Goal: Navigation & Orientation: Find specific page/section

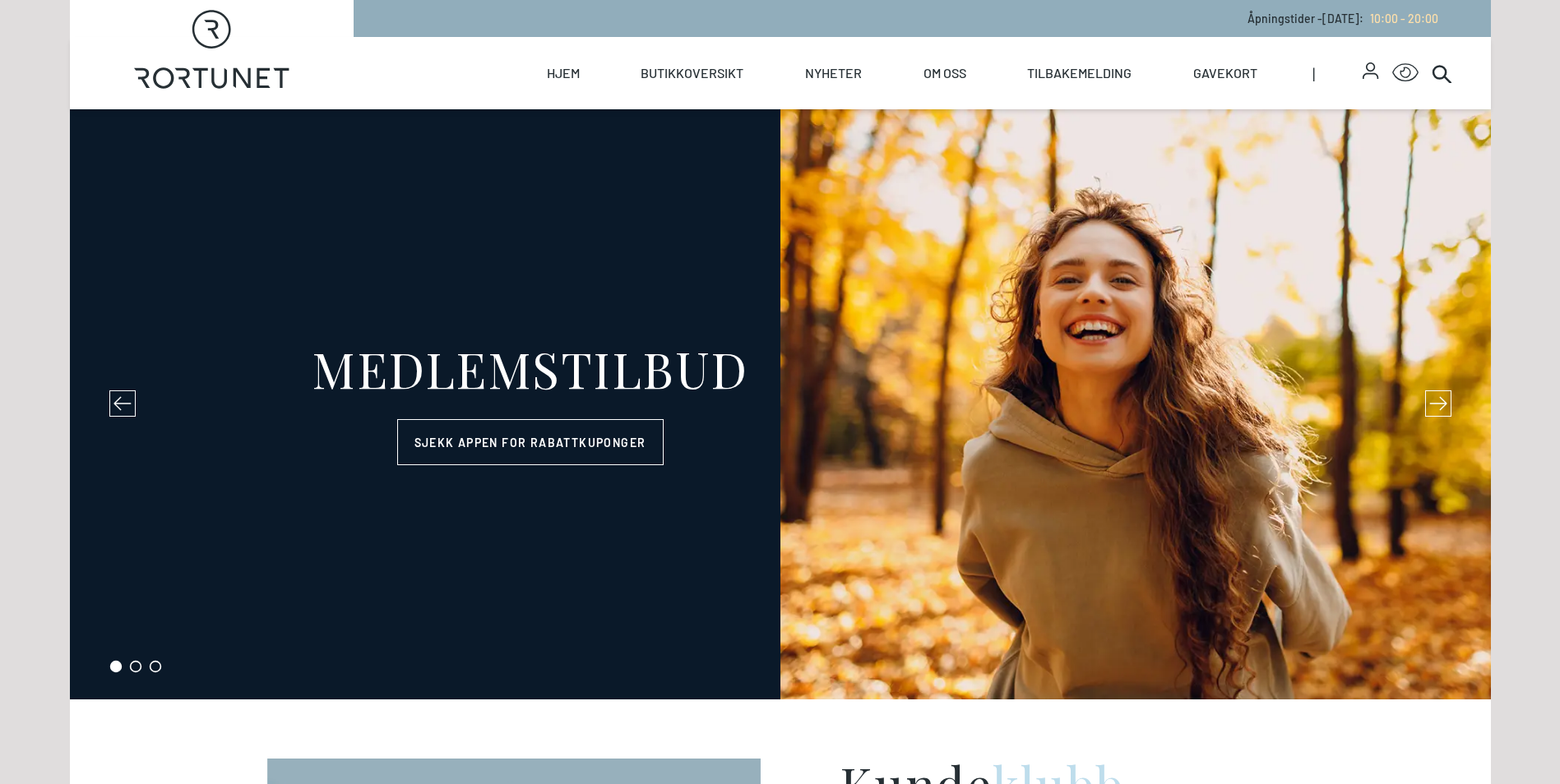
select select "NO"
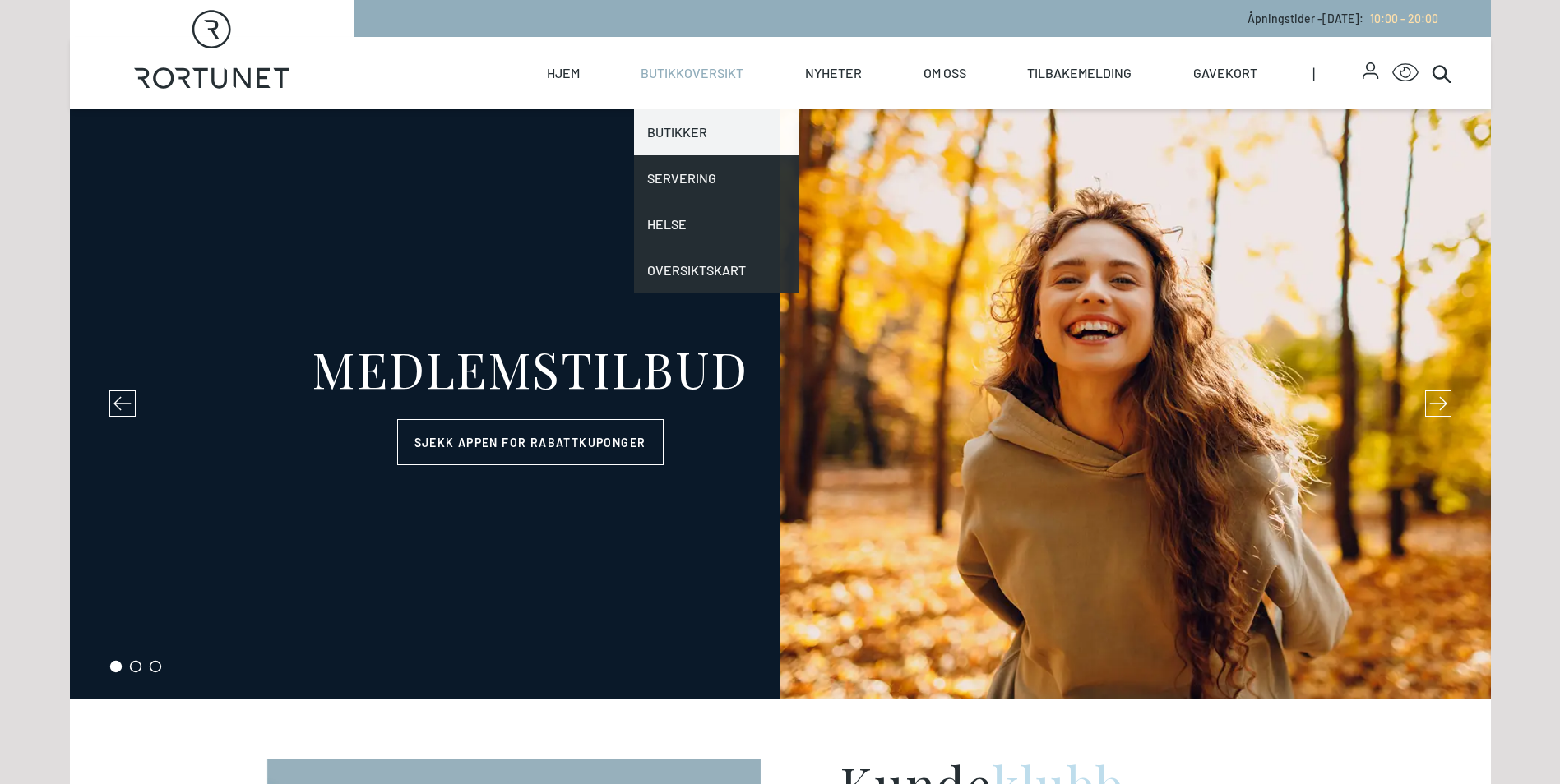
click at [696, 130] on link "Butikker" at bounding box center [716, 132] width 164 height 46
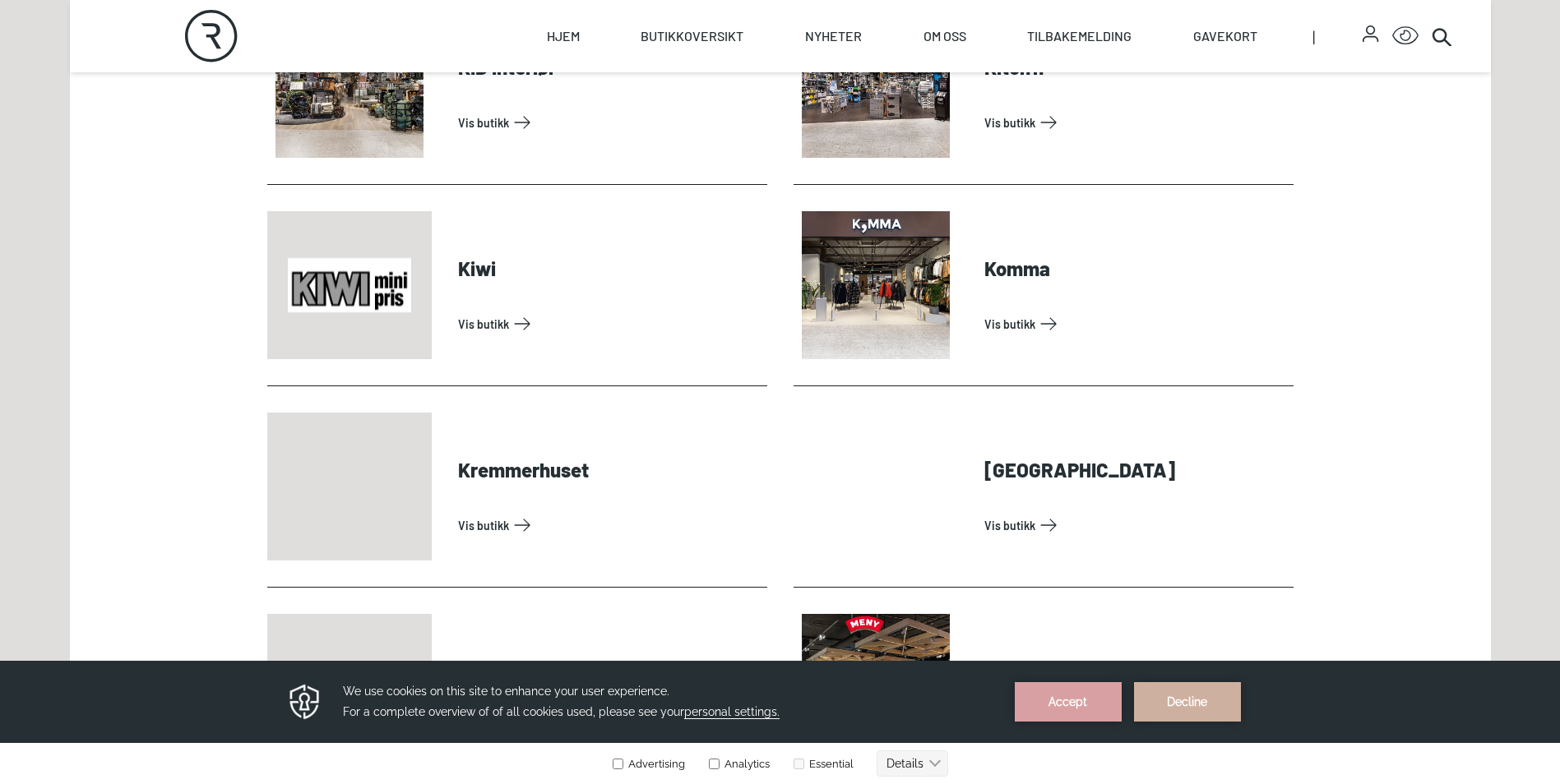
scroll to position [2539, 0]
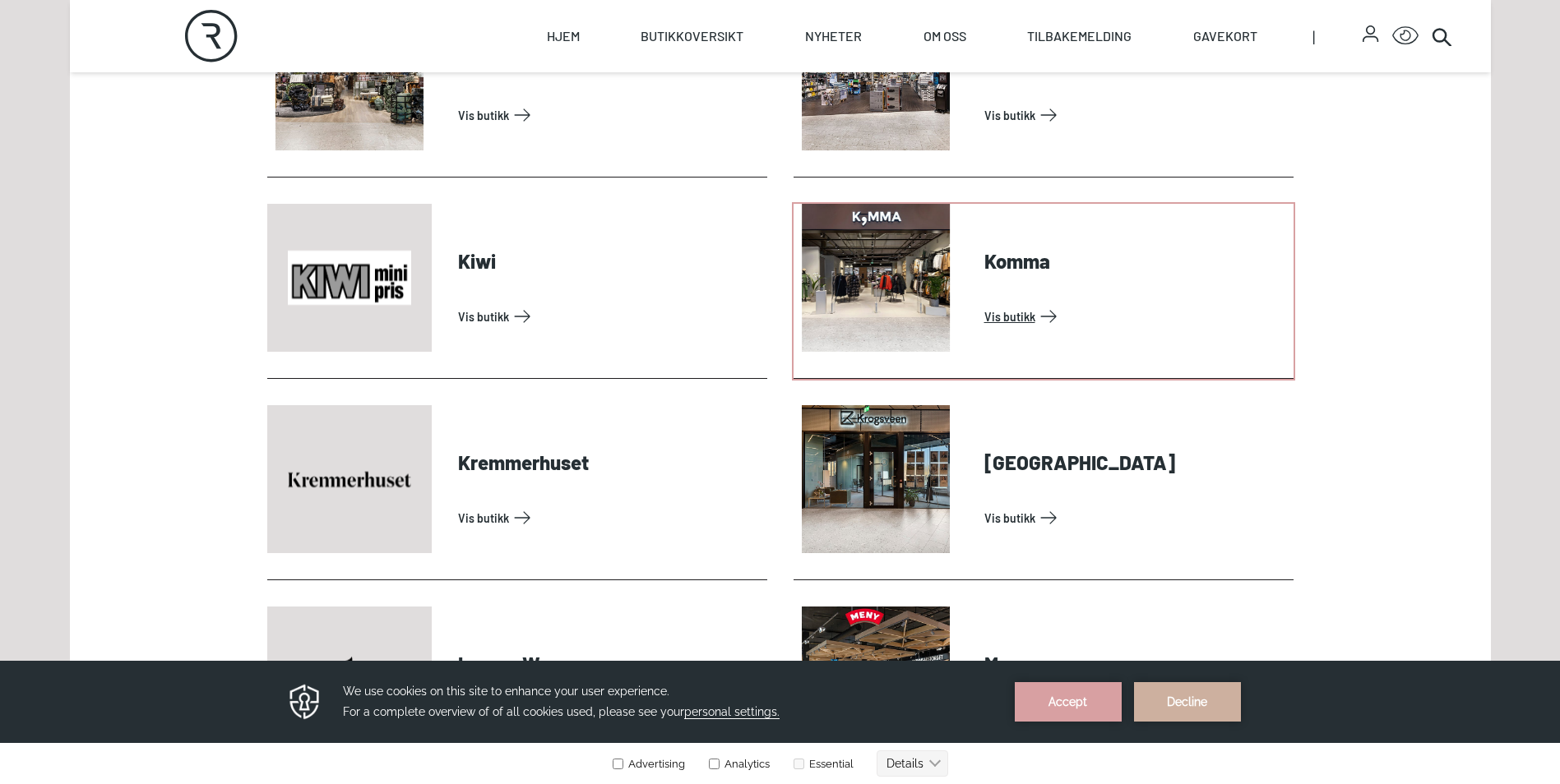
click at [1010, 303] on link "Vis butikk" at bounding box center [1136, 316] width 303 height 27
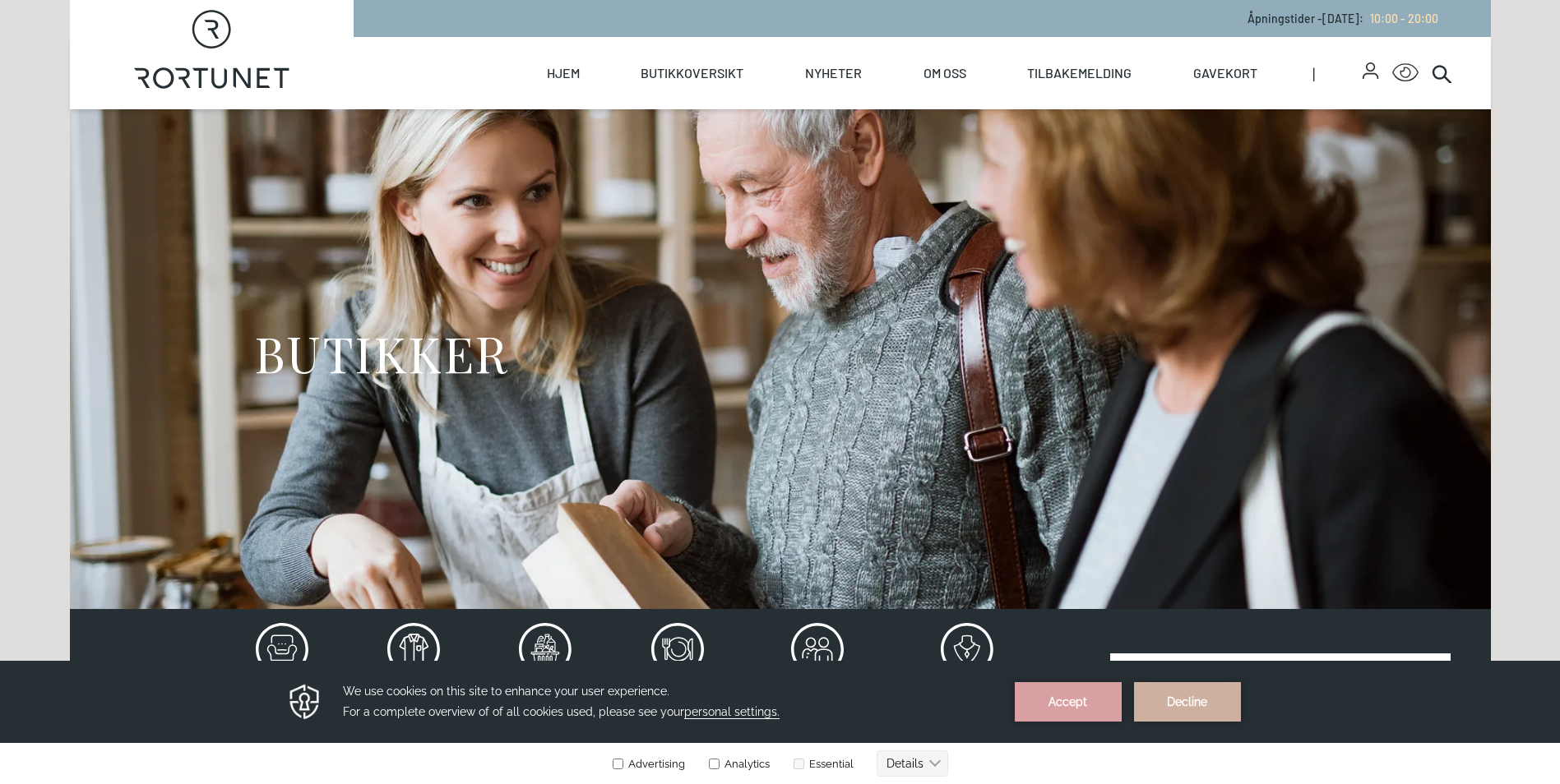
click at [322, 143] on div "BUTIKKER" at bounding box center [780, 358] width 1053 height 499
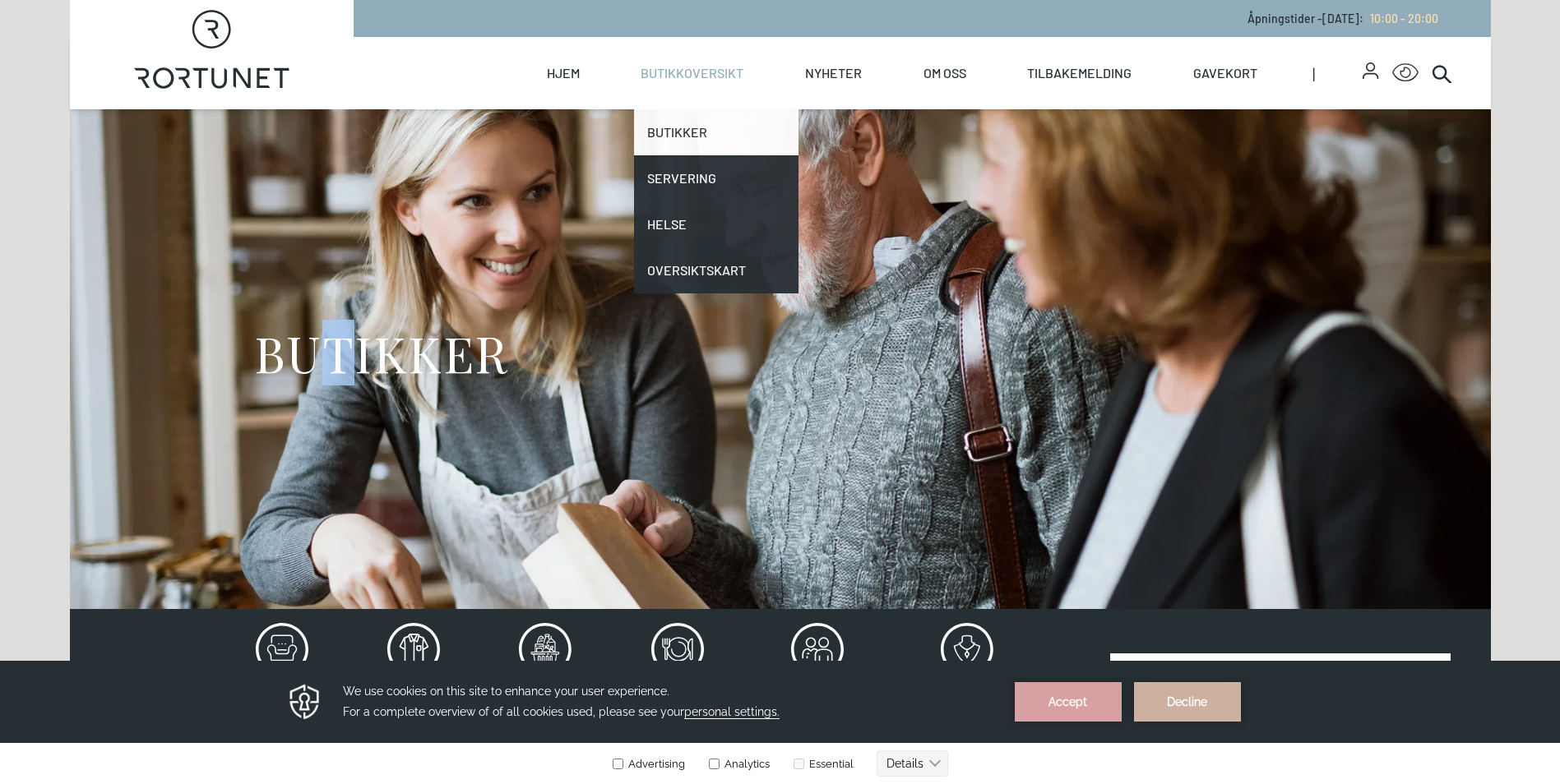
click at [682, 123] on link "Butikker" at bounding box center [716, 132] width 164 height 46
click at [681, 128] on link "Butikker" at bounding box center [716, 132] width 164 height 46
click at [680, 128] on link "Butikker" at bounding box center [716, 132] width 164 height 46
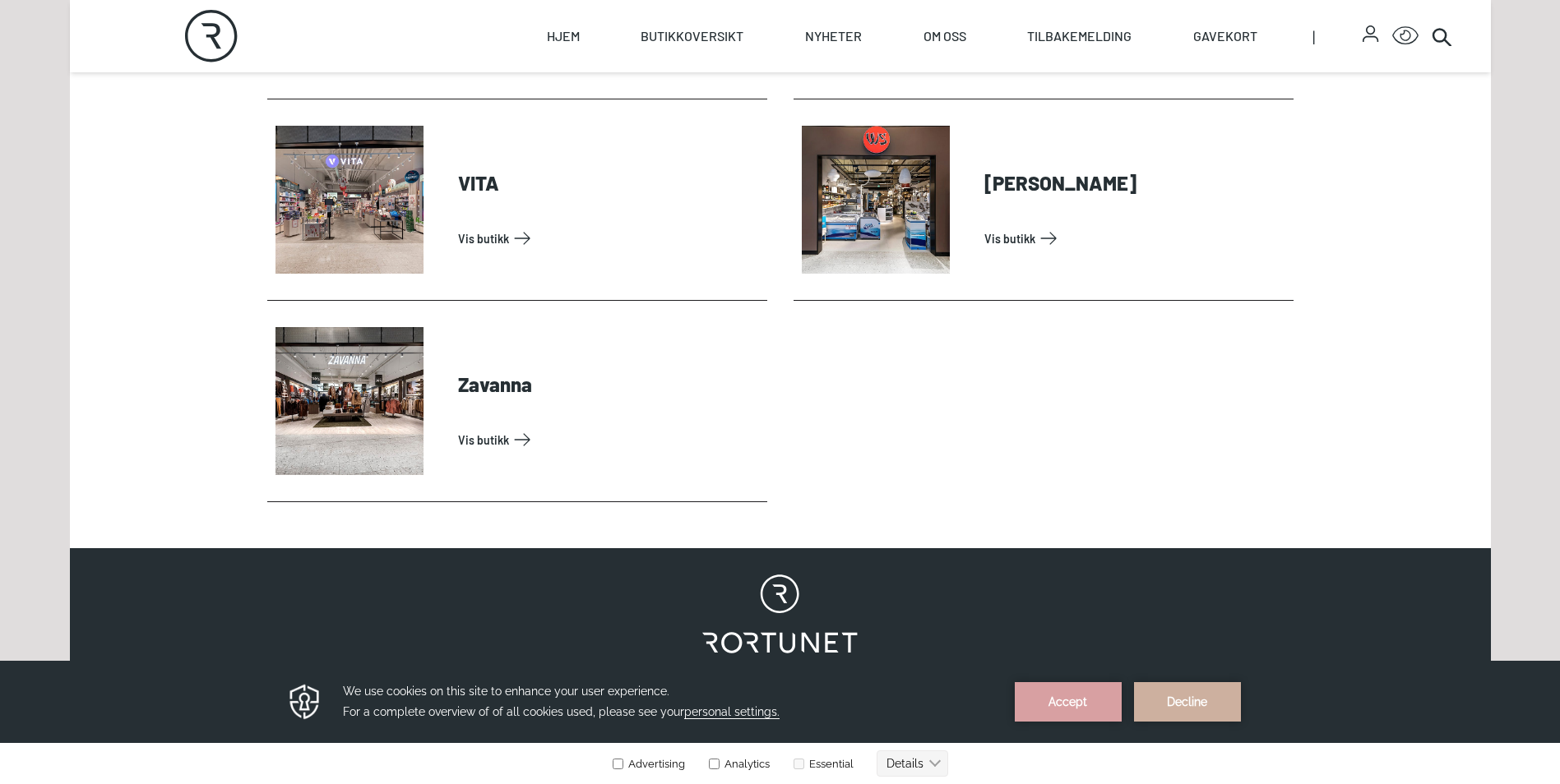
scroll to position [5465, 0]
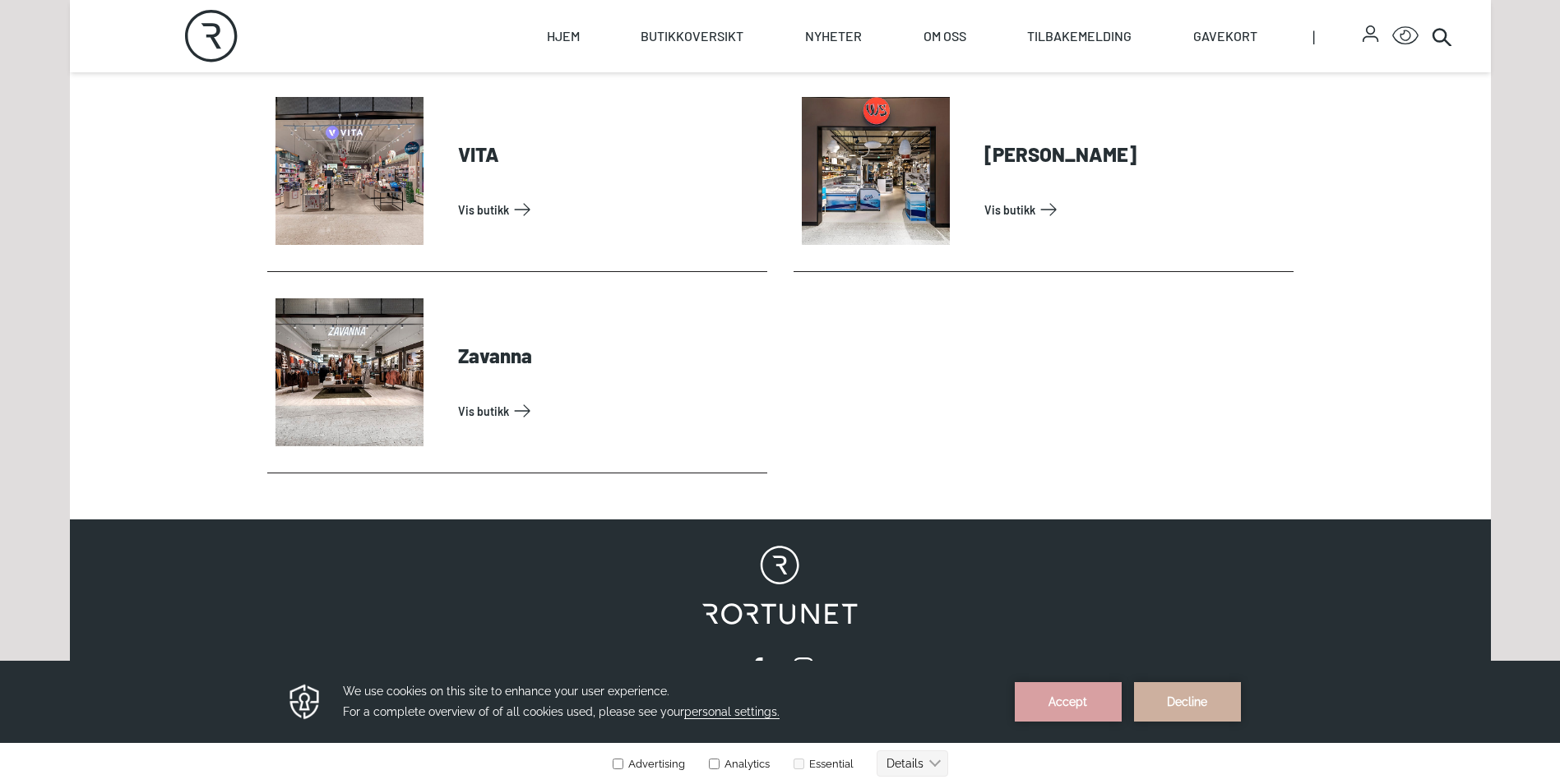
drag, startPoint x: 1563, startPoint y: 82, endPoint x: 1096, endPoint y: 28, distance: 470.1
click at [478, 403] on link "Vis butikk" at bounding box center [610, 411] width 303 height 27
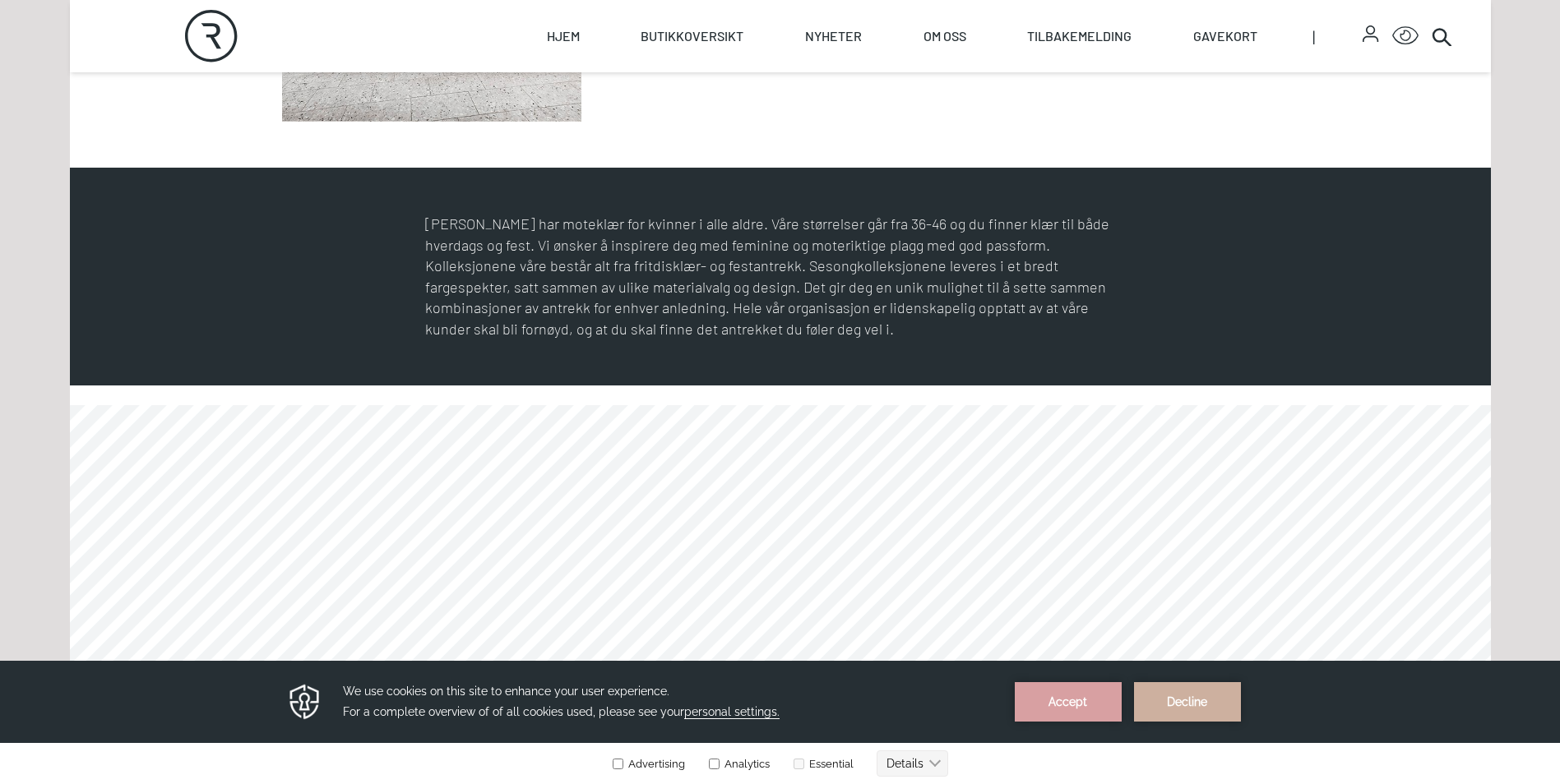
scroll to position [879, 0]
